Goal: Use online tool/utility: Utilize a website feature to perform a specific function

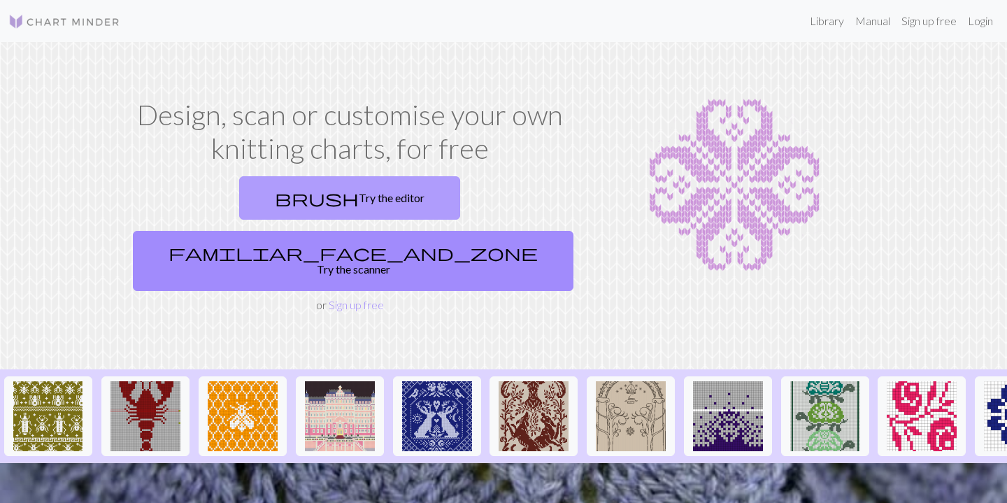
click at [265, 195] on link "brush Try the editor" at bounding box center [349, 197] width 221 height 43
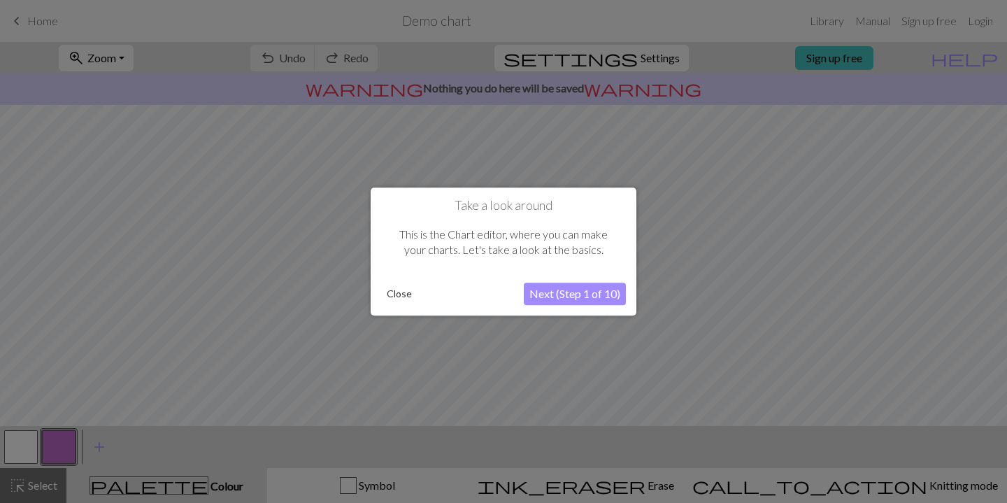
click at [407, 294] on button "Close" at bounding box center [399, 293] width 36 height 21
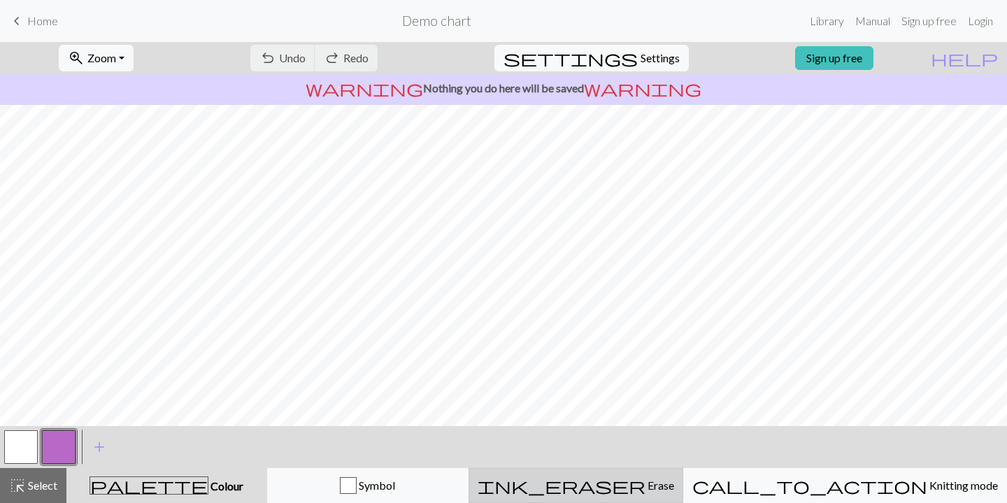
click at [644, 487] on span "ink_eraser" at bounding box center [562, 486] width 168 height 20
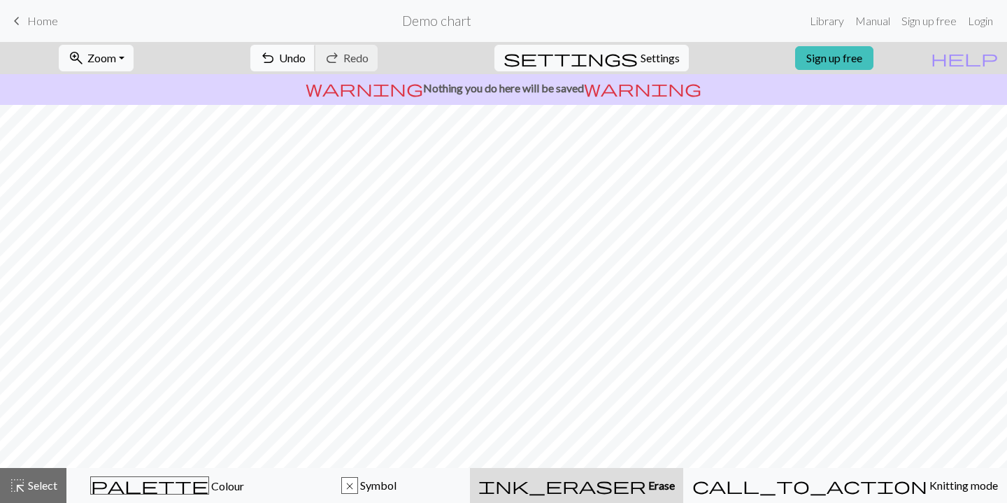
click at [315, 69] on button "undo Undo Undo" at bounding box center [282, 58] width 65 height 27
click at [47, 24] on span "Home" at bounding box center [42, 20] width 31 height 13
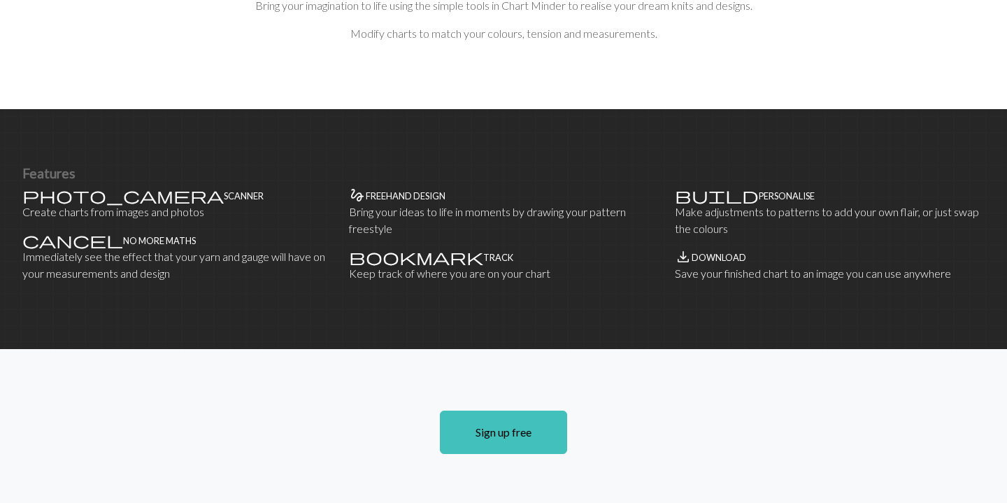
scroll to position [865, 0]
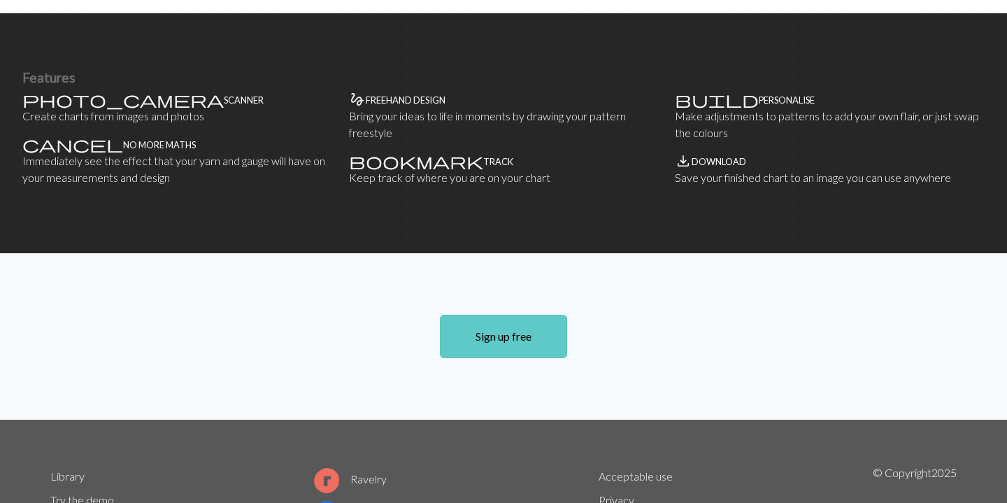
click at [494, 315] on link "Sign up free" at bounding box center [503, 336] width 127 height 43
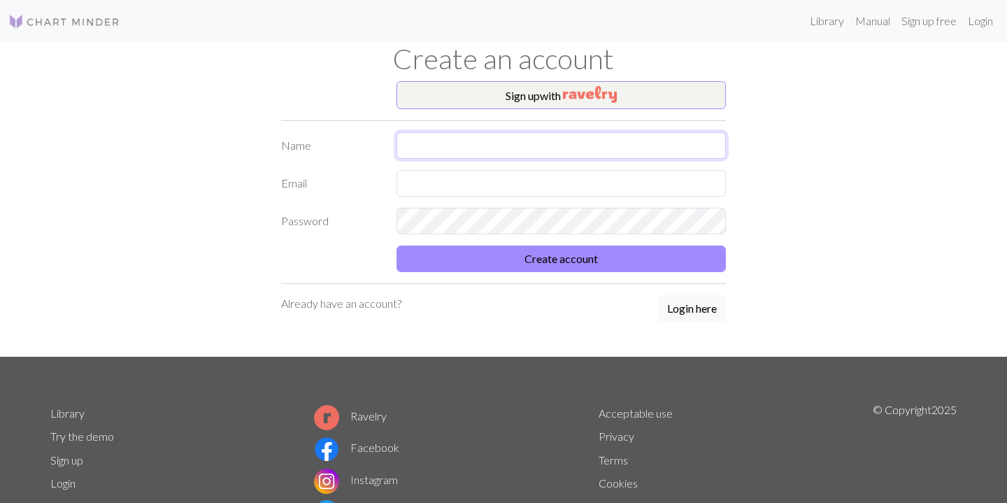
click at [520, 150] on input "text" at bounding box center [561, 145] width 329 height 27
type input "sofia"
click at [522, 185] on input "text" at bounding box center [561, 183] width 329 height 27
type input "[PERSON_NAME][EMAIL_ADDRESS][DOMAIN_NAME]"
click at [397, 245] on button "Create account" at bounding box center [561, 258] width 329 height 27
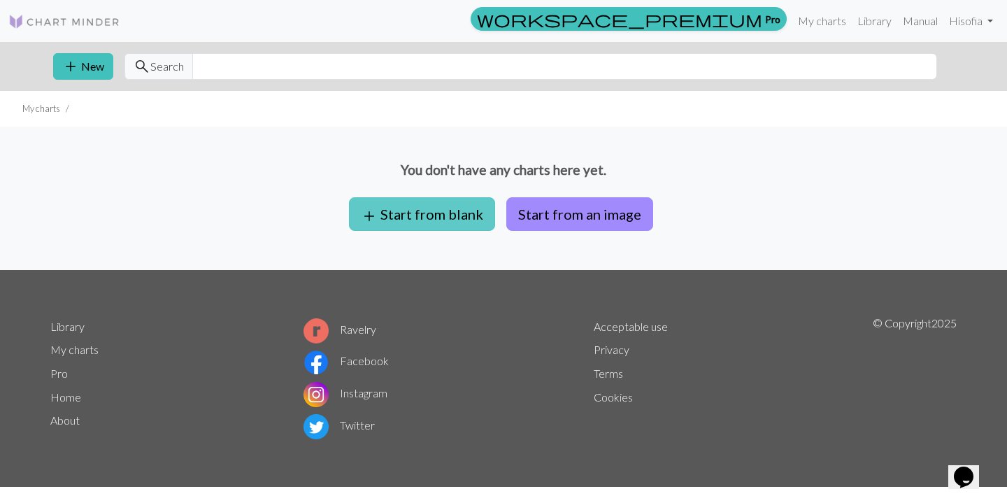
click at [466, 215] on button "add Start from blank" at bounding box center [422, 214] width 146 height 34
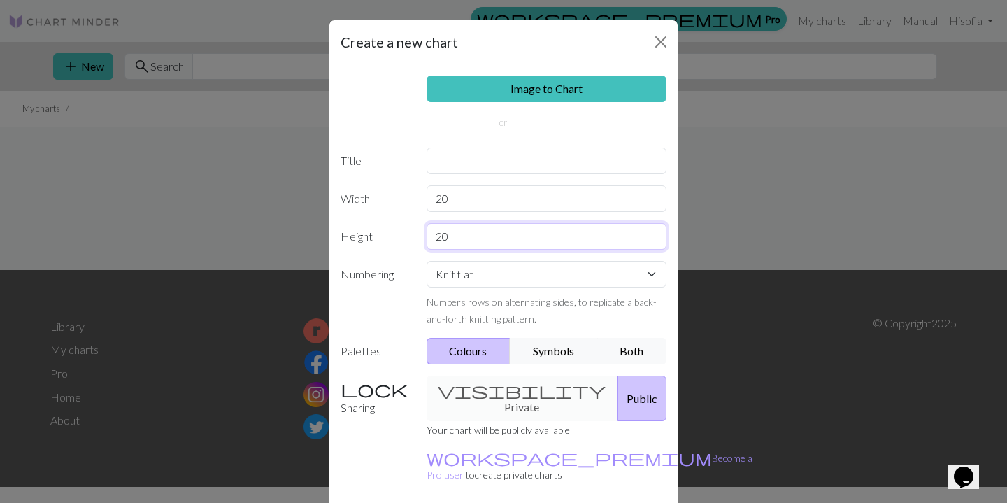
click at [492, 234] on input "20" at bounding box center [547, 236] width 241 height 27
type input "40"
click at [505, 266] on select "Knit flat Knit in the round Lace knitting Cross stitch" at bounding box center [547, 274] width 241 height 27
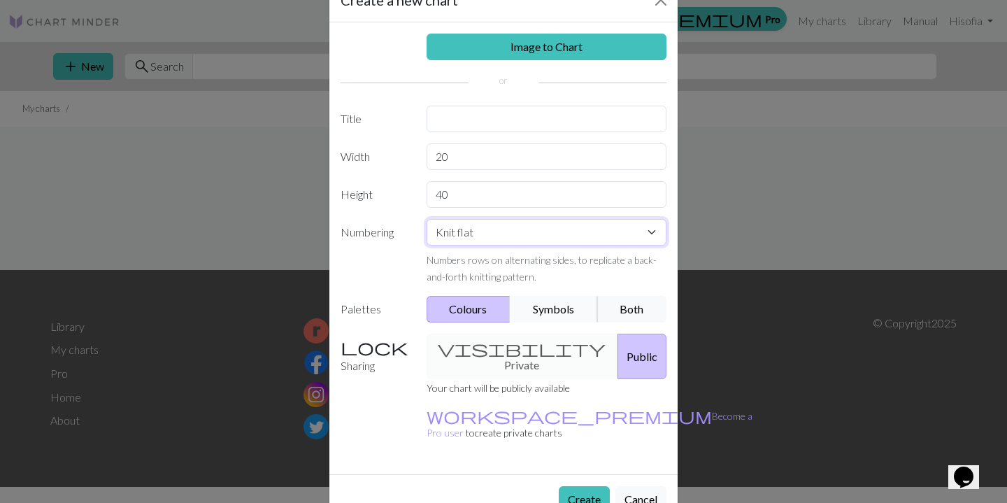
scroll to position [50, 0]
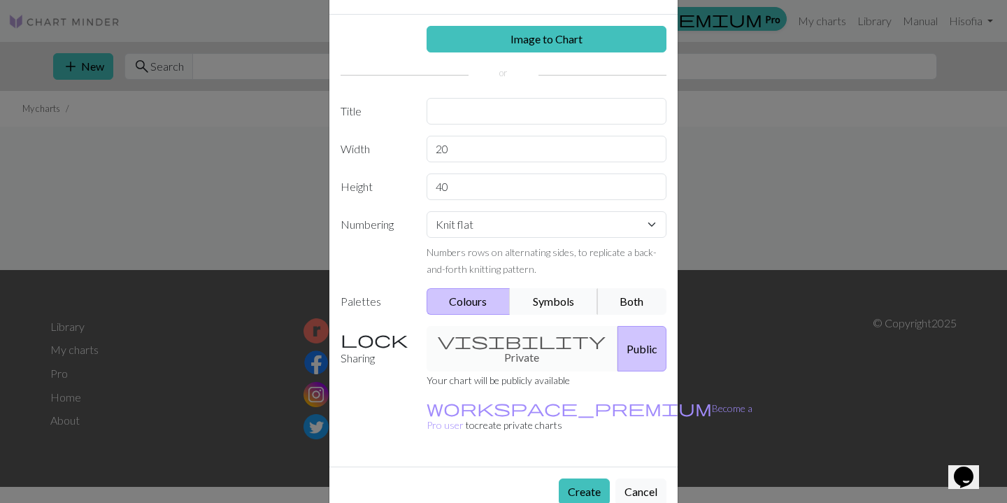
click at [562, 302] on button "Symbols" at bounding box center [554, 301] width 88 height 27
click at [485, 301] on button "Colours" at bounding box center [469, 301] width 85 height 27
click at [587, 478] on button "Create" at bounding box center [584, 491] width 51 height 27
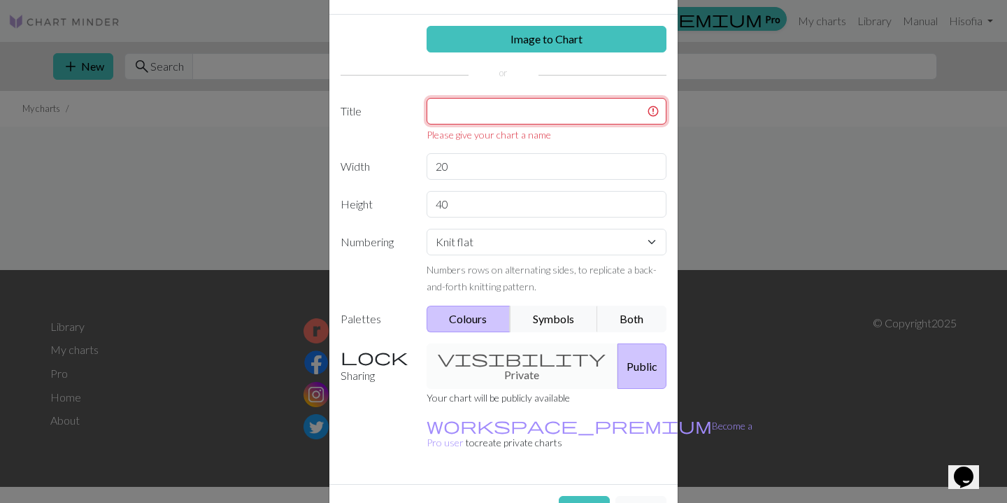
click at [574, 110] on input "text" at bounding box center [547, 111] width 241 height 27
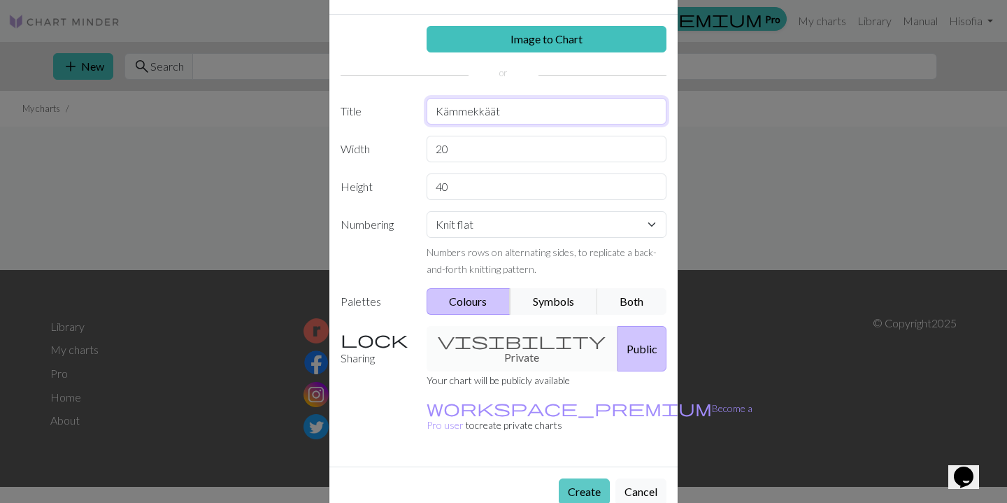
type input "Kämmekkäät"
click at [588, 478] on button "Create" at bounding box center [584, 491] width 51 height 27
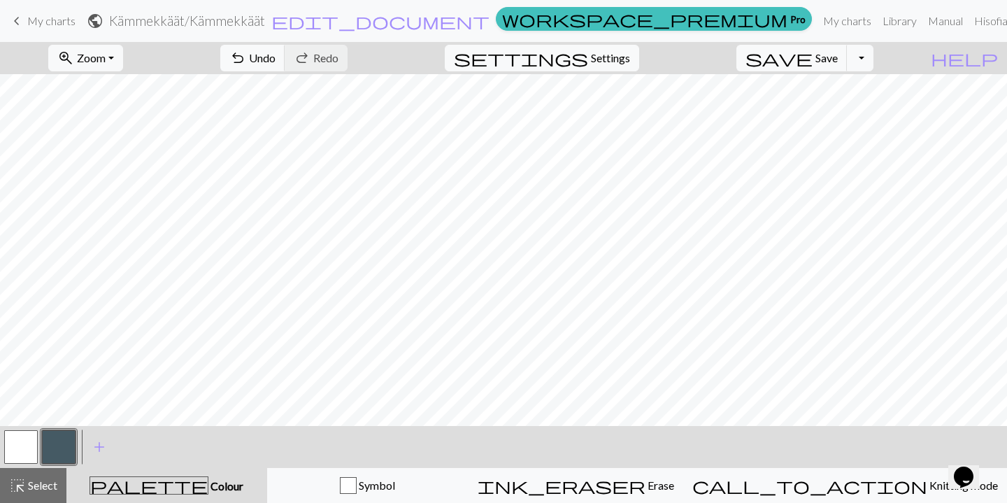
scroll to position [41, 0]
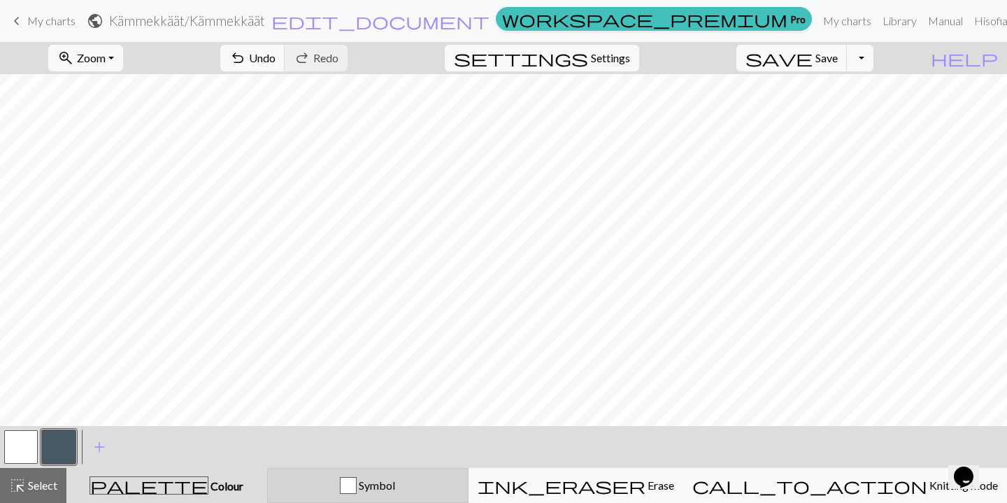
click at [395, 480] on span "Symbol" at bounding box center [376, 484] width 38 height 13
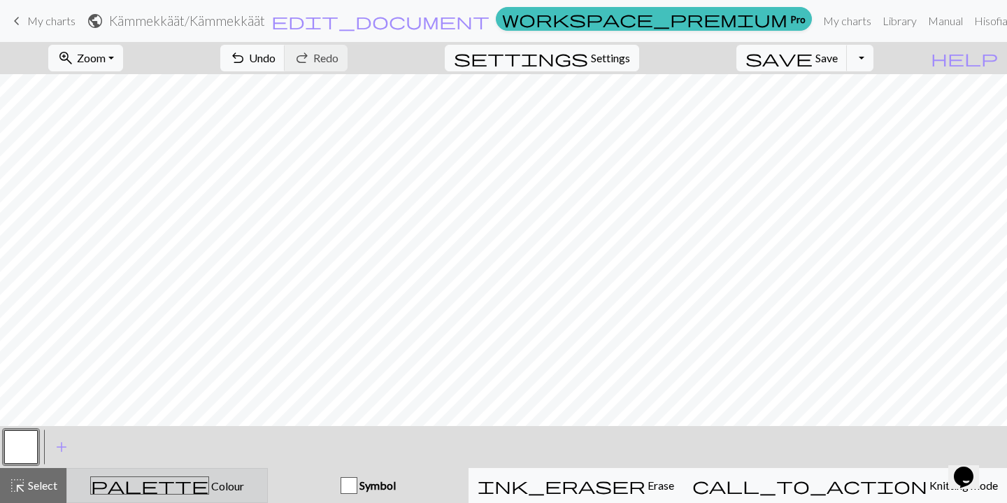
click at [259, 488] on div "palette Colour Colour" at bounding box center [167, 485] width 183 height 18
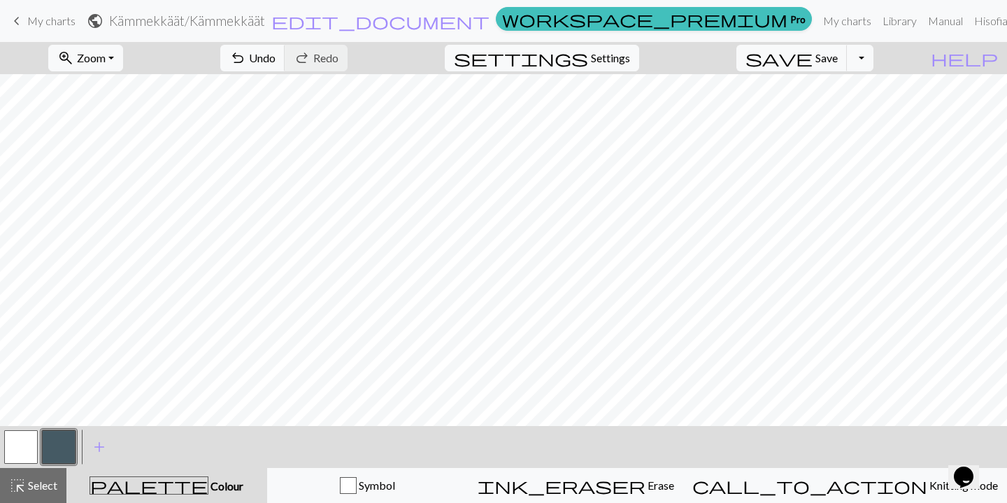
click at [48, 450] on button "button" at bounding box center [59, 447] width 34 height 34
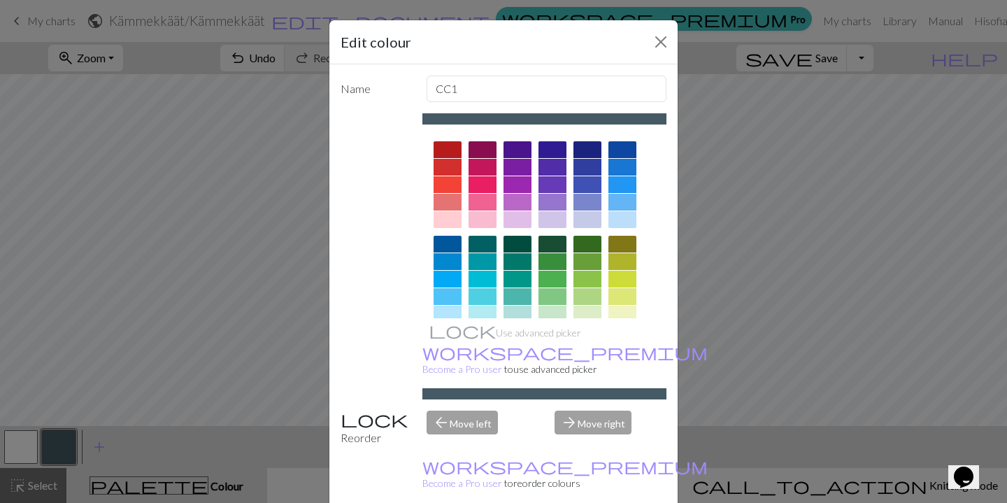
click at [457, 187] on div at bounding box center [448, 184] width 28 height 17
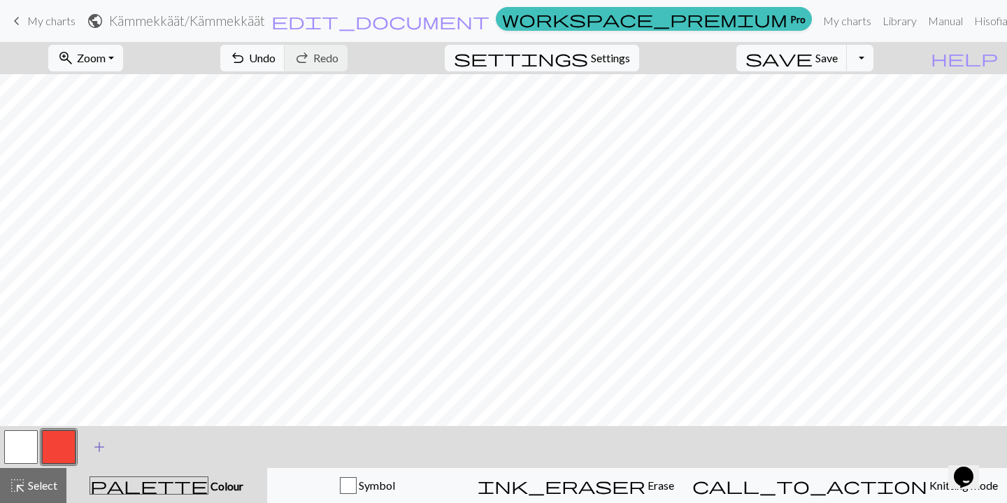
click at [92, 450] on span "add" at bounding box center [99, 447] width 17 height 20
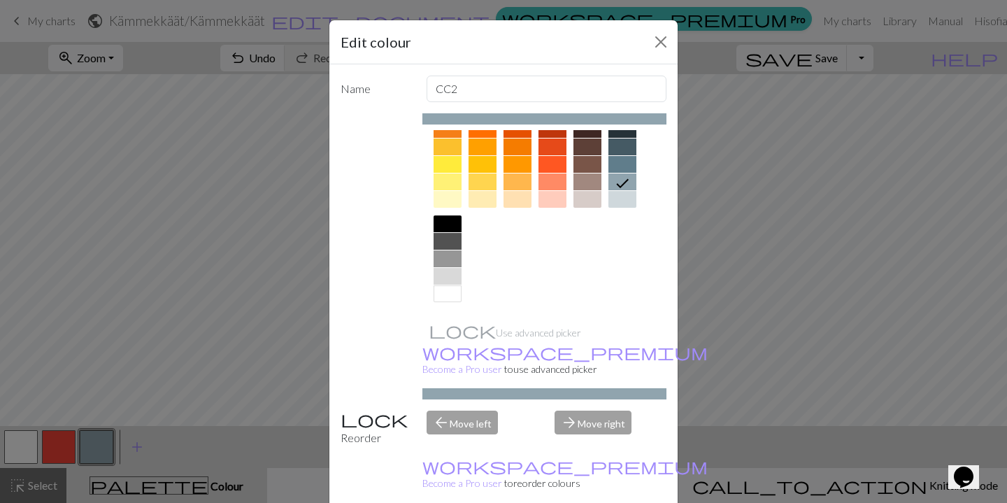
scroll to position [0, 0]
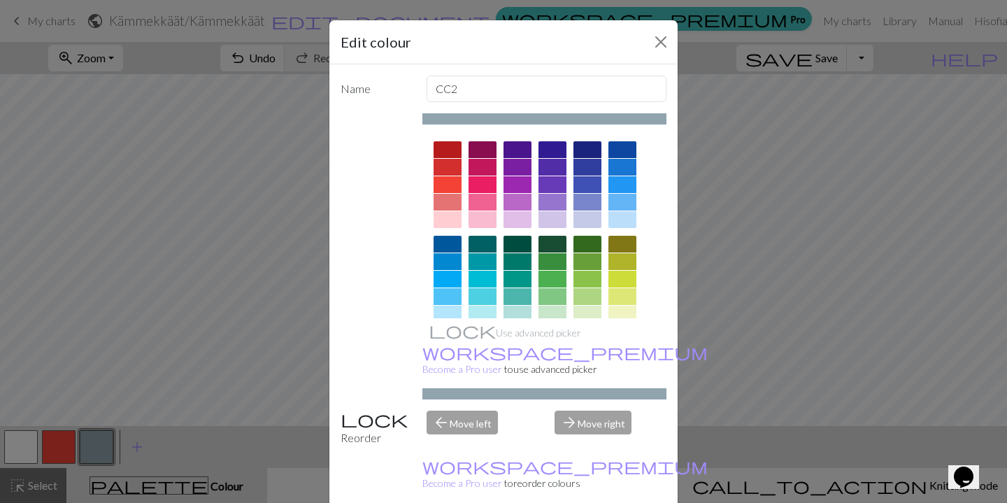
click at [481, 203] on div at bounding box center [483, 202] width 28 height 17
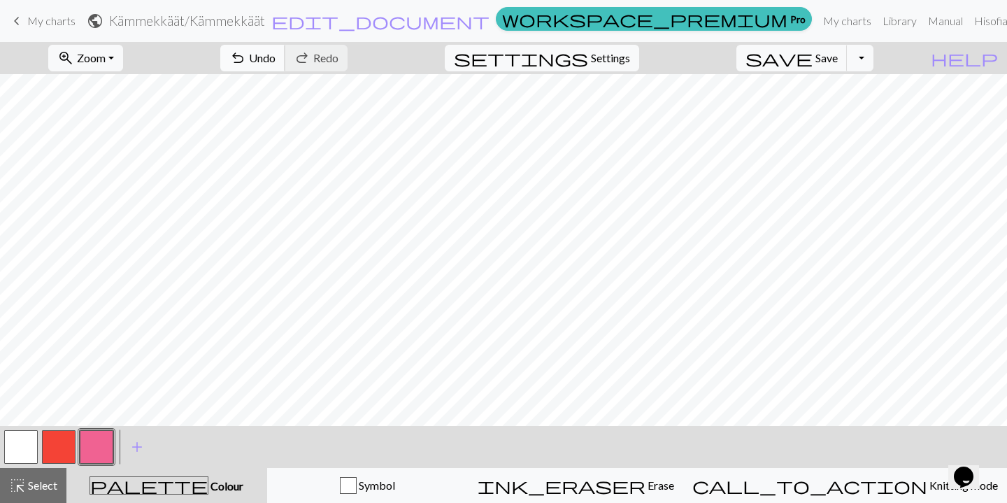
click at [276, 60] on span "Undo" at bounding box center [262, 57] width 27 height 13
click at [57, 446] on button "button" at bounding box center [59, 447] width 34 height 34
click at [104, 445] on button "button" at bounding box center [97, 447] width 34 height 34
click at [838, 52] on span "Save" at bounding box center [826, 57] width 22 height 13
